Goal: Task Accomplishment & Management: Use online tool/utility

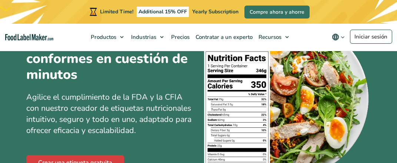
scroll to position [106, 0]
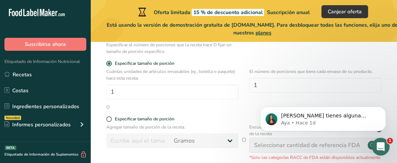
scroll to position [221, 0]
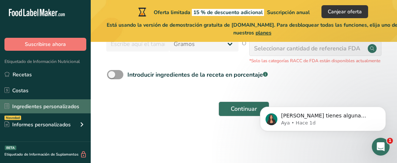
click at [28, 105] on link "Ingredientes personalizados" at bounding box center [45, 106] width 91 height 14
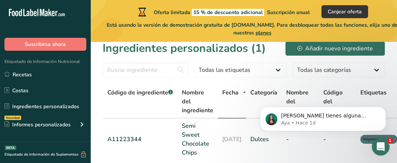
scroll to position [9, 0]
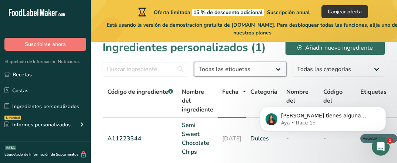
click at [267, 66] on select "Todas las etiquetas Fuente de antioxidantes Efecto prebiótico Fuente de omega 3…" at bounding box center [240, 69] width 93 height 15
click at [253, 73] on select "Todas las etiquetas Fuente de antioxidantes Efecto prebiótico Fuente de omega 3…" at bounding box center [240, 69] width 93 height 15
select select "57"
click at [194, 62] on select "Todas las etiquetas Fuente de antioxidantes Efecto prebiótico Fuente de omega 3…" at bounding box center [240, 69] width 93 height 15
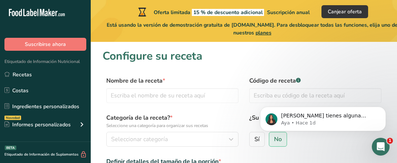
scroll to position [221, 0]
